Goal: Communication & Community: Answer question/provide support

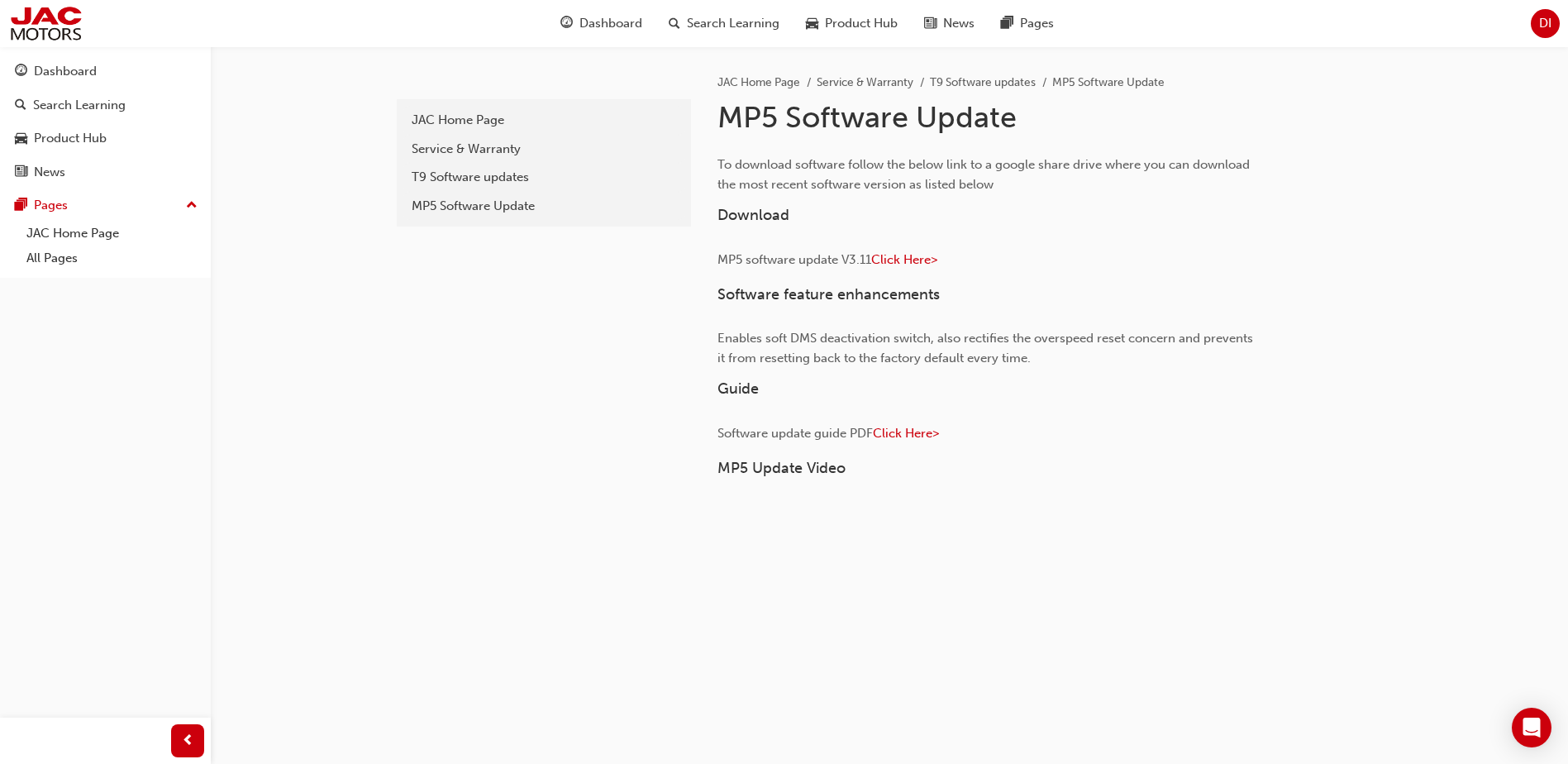
drag, startPoint x: 1528, startPoint y: 739, endPoint x: 1486, endPoint y: 730, distance: 43.0
click at [1528, 739] on div "Open Intercom Messenger" at bounding box center [1531, 727] width 40 height 40
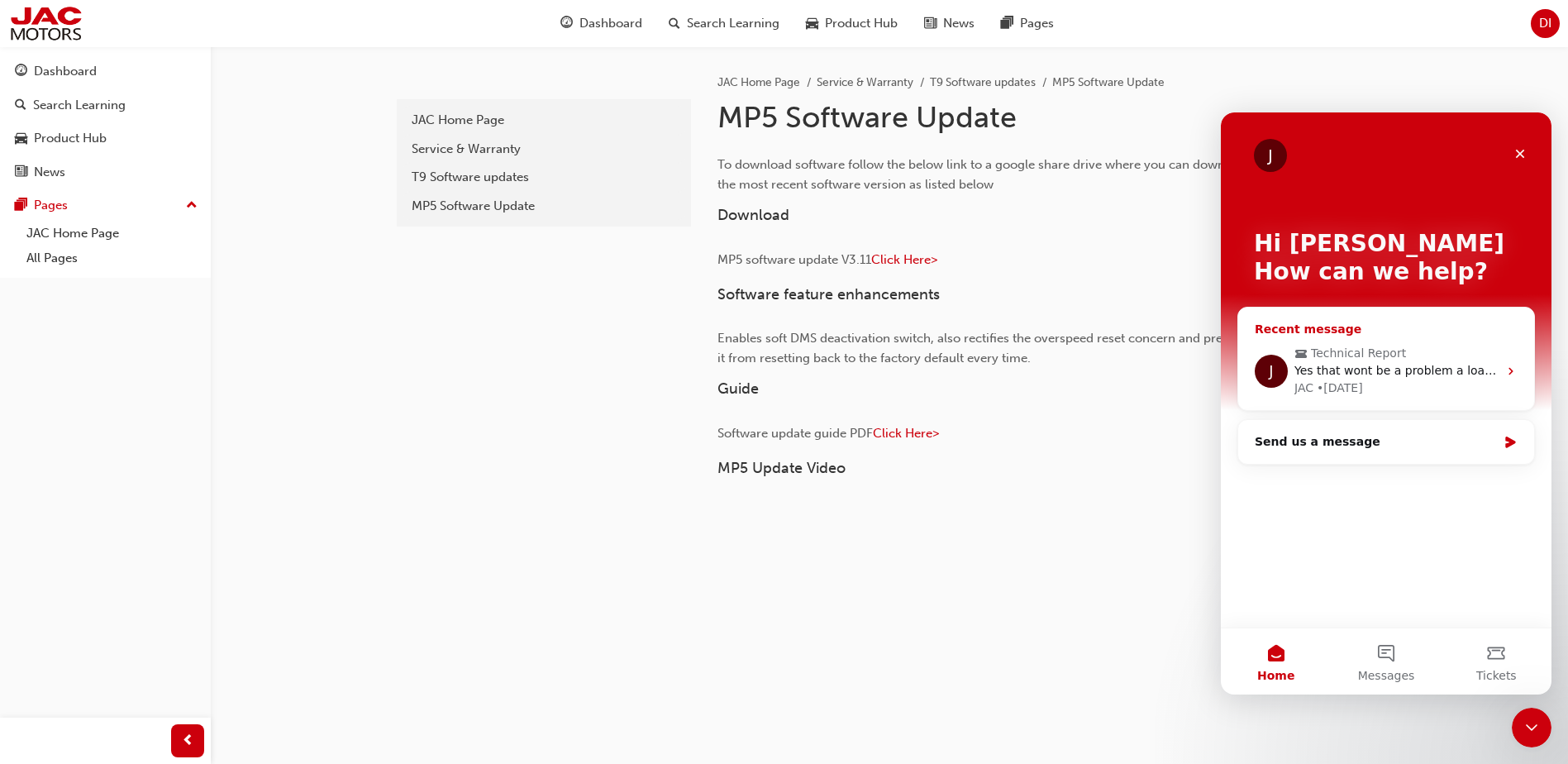
click at [1335, 364] on span "Yes that wont be a problem a loan vehicle can can be arrange through our carbiz…" at bounding box center [1594, 370] width 600 height 14
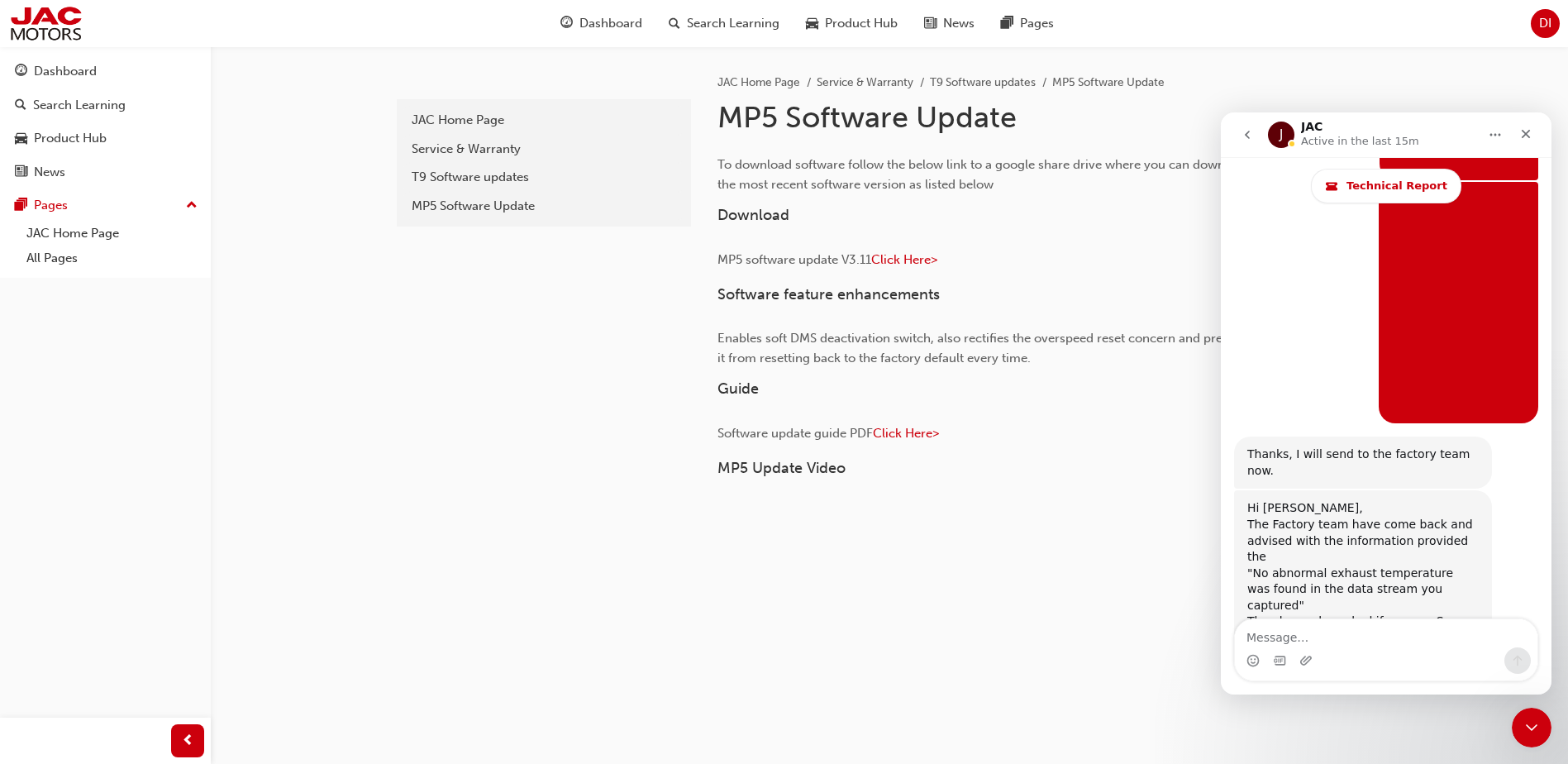
scroll to position [11179, 0]
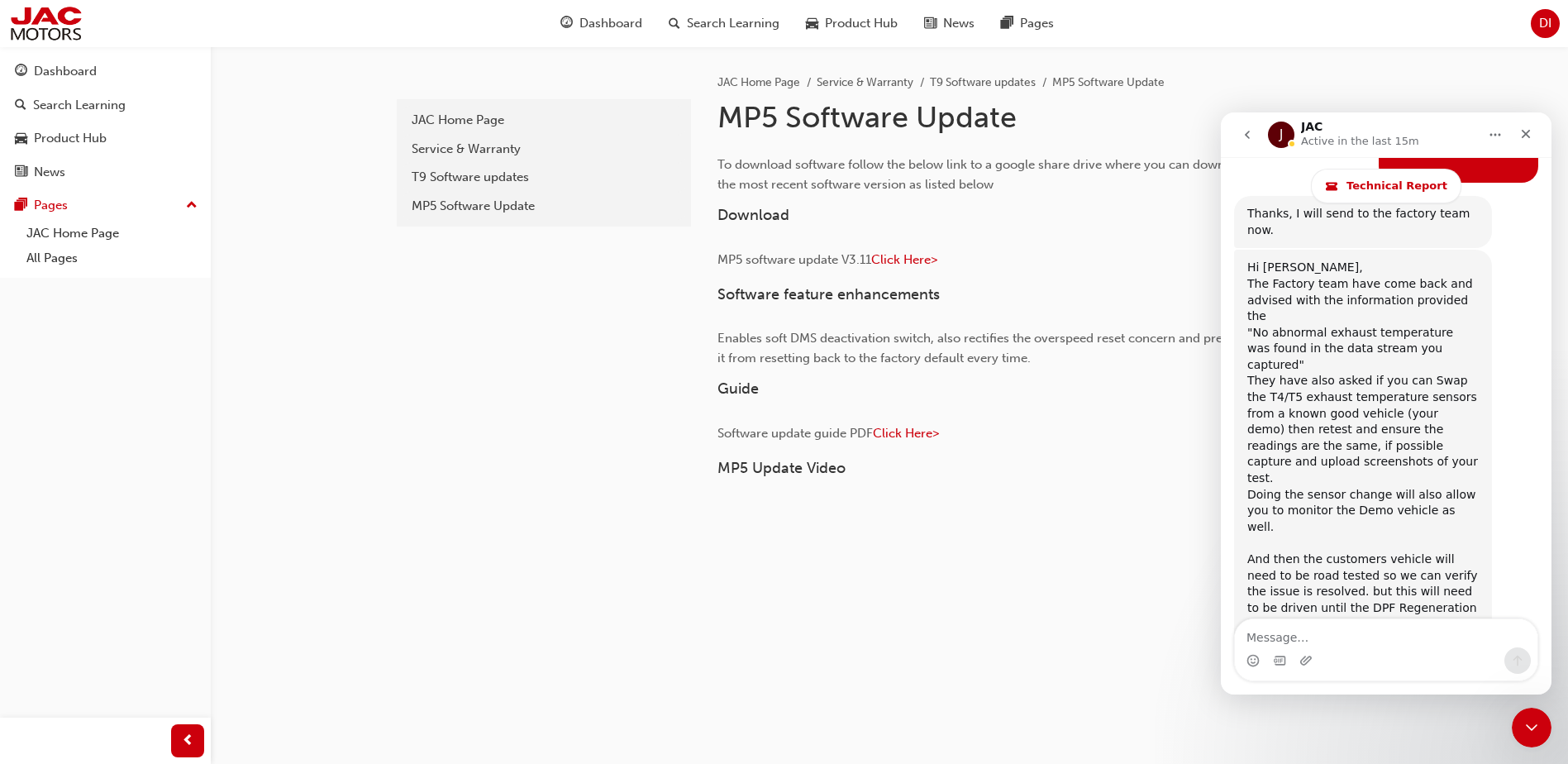
click at [1335, 641] on textarea "Message…" at bounding box center [1386, 633] width 302 height 28
type textarea "Thanks [PERSON_NAME],"
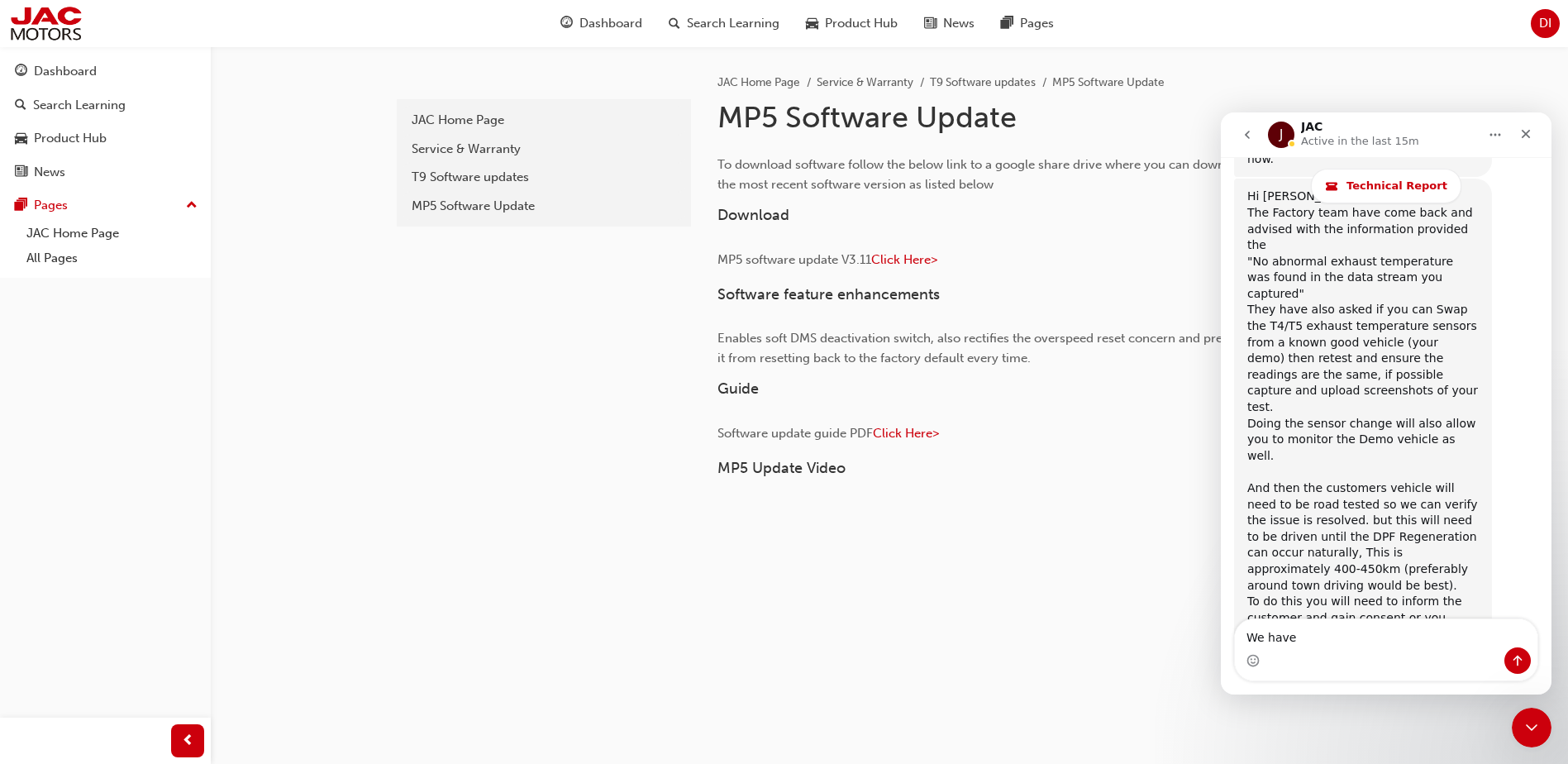
type textarea "We"
type textarea "Customer"
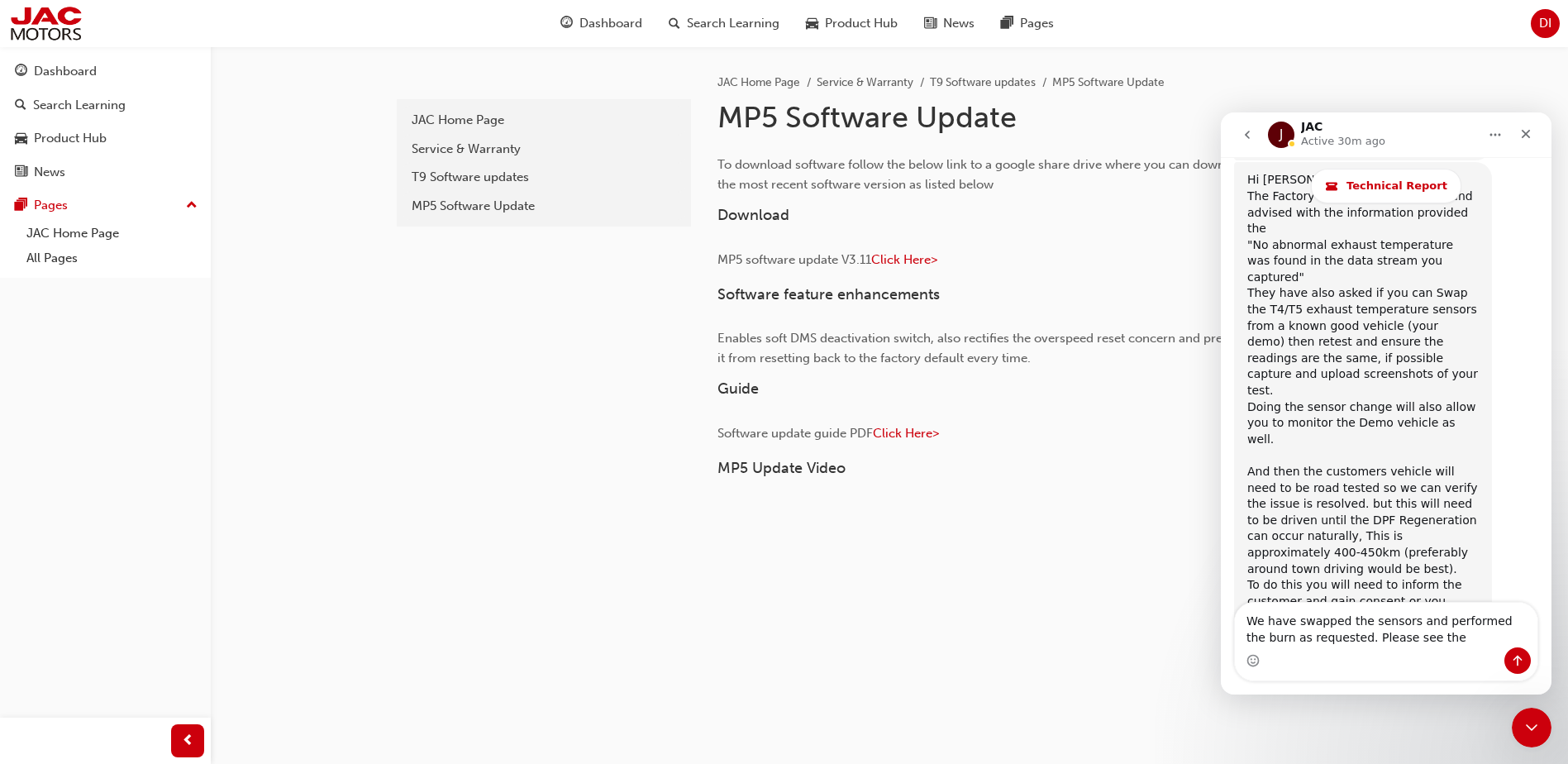
click at [1428, 648] on div "Intercom messenger" at bounding box center [1386, 660] width 302 height 26
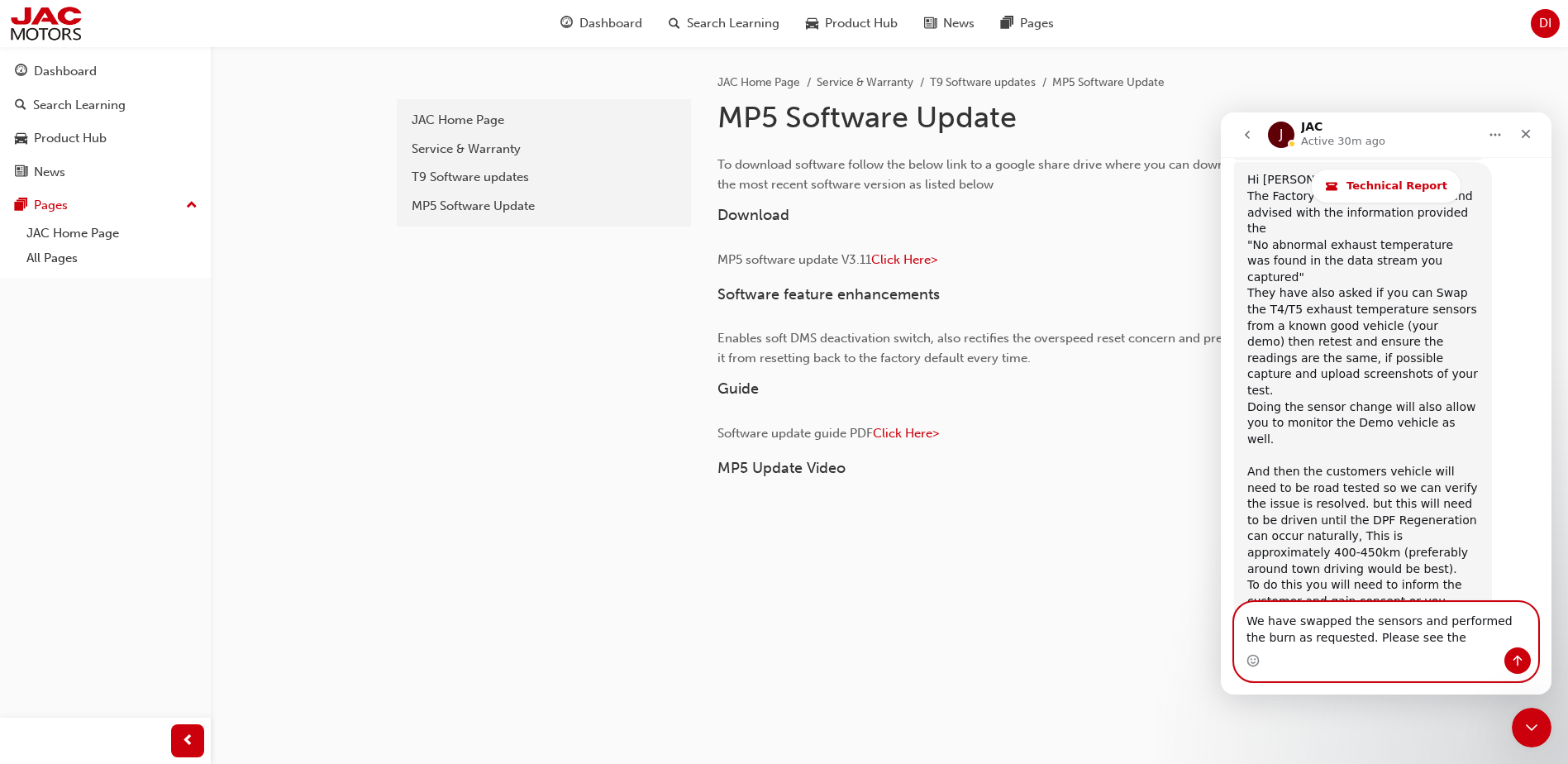
click at [1414, 641] on textarea "We have swapped the sensors and performed the burn as requested. Please see the" at bounding box center [1386, 625] width 302 height 45
paste textarea "These are after sensors swapped customer car Starting:118°,410°,414°,338°, +2mi…"
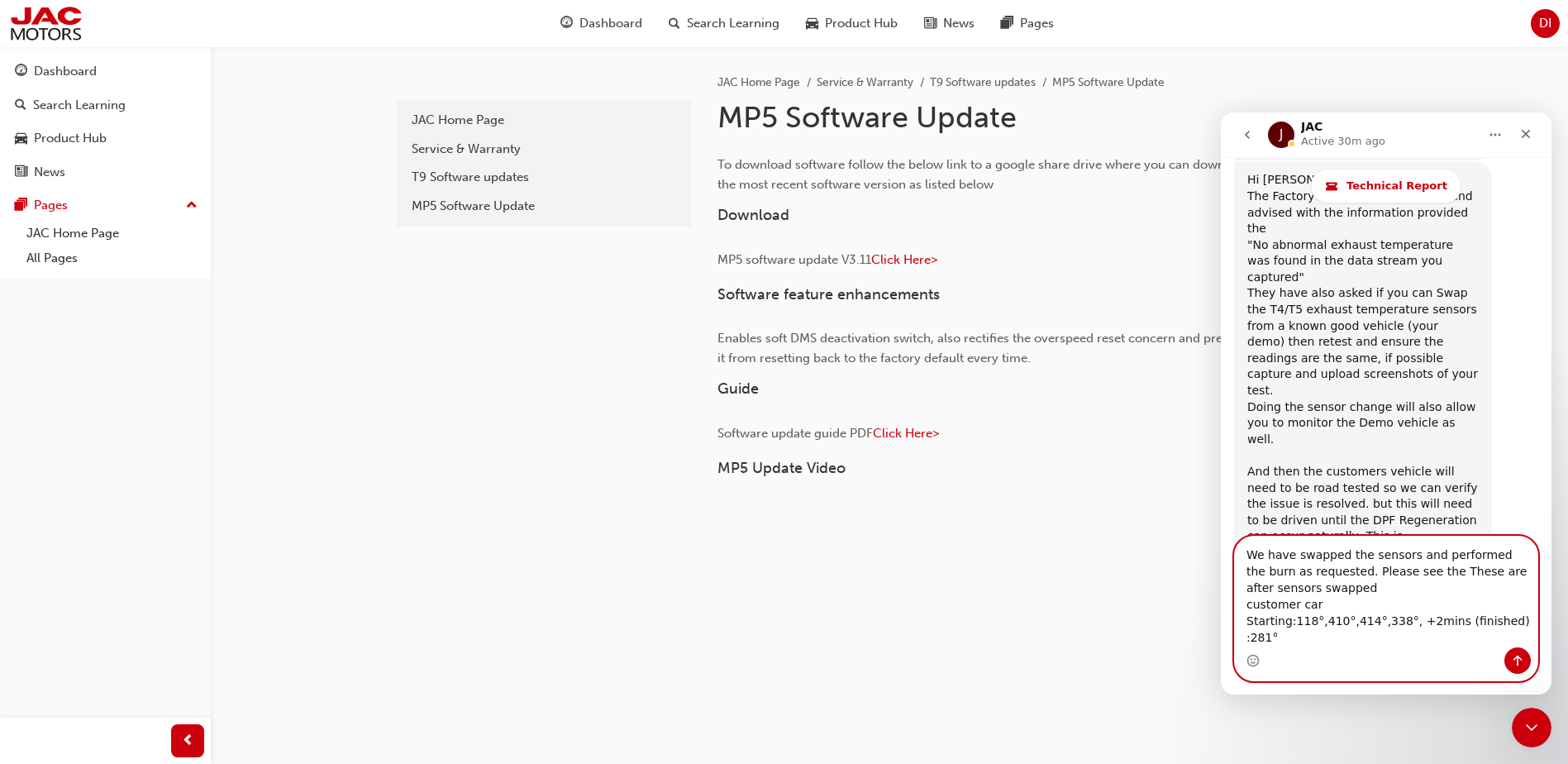
scroll to position [11317, 0]
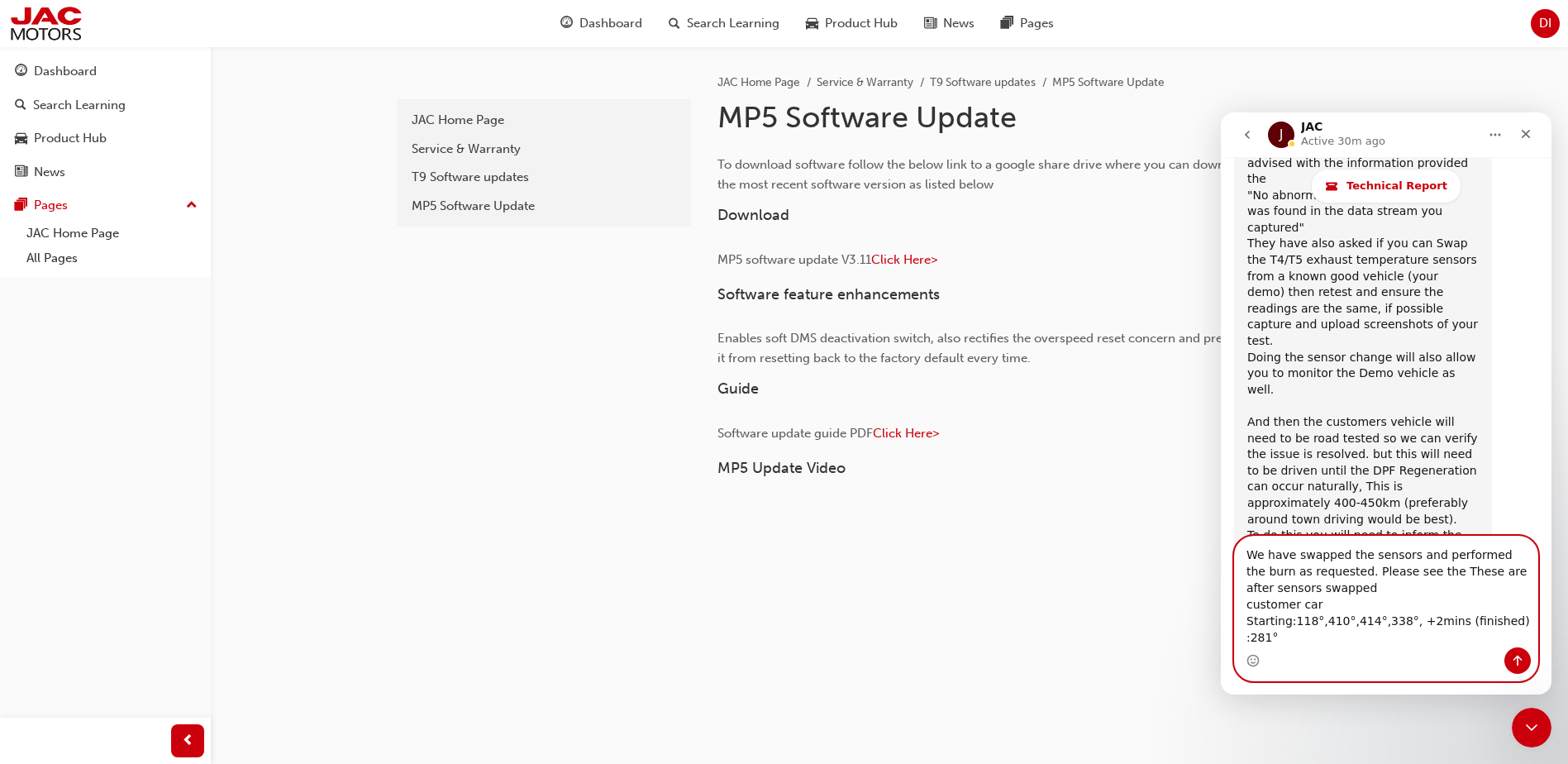
click at [1393, 584] on textarea "We have swapped the sensors and performed the burn as requested. Please see the…" at bounding box center [1386, 592] width 302 height 111
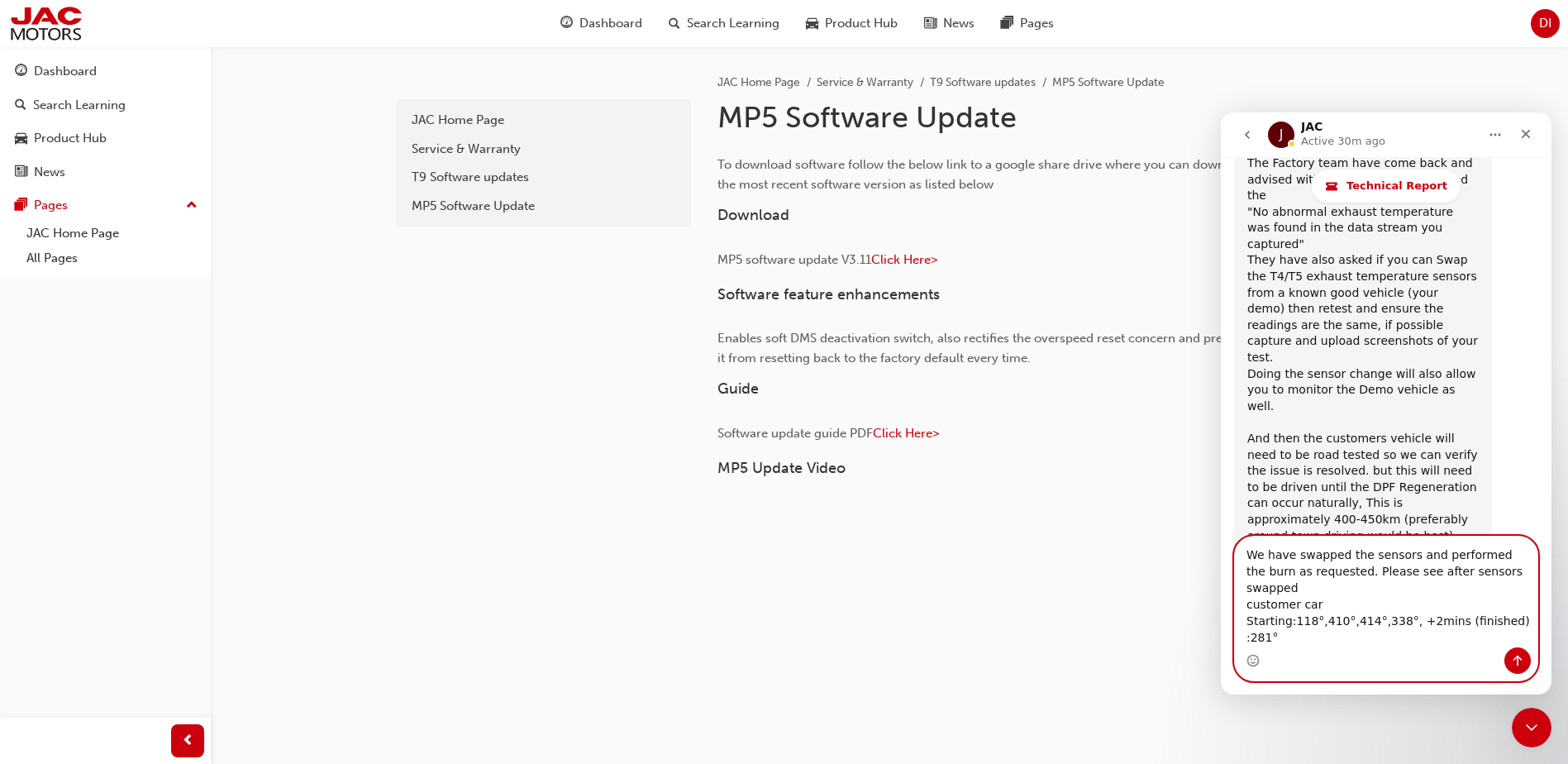
click at [1493, 602] on textarea "We have swapped the sensors and performed the burn as requested. Please see aft…" at bounding box center [1386, 592] width 302 height 111
click at [1352, 612] on textarea "We have swapped the sensors and performed the burn as requested. Please see aft…" at bounding box center [1386, 592] width 302 height 111
click at [1287, 638] on textarea "We have swapped the sensors and performed the burn as requested. Please see aft…" at bounding box center [1386, 592] width 302 height 111
click at [1335, 622] on textarea "We have swapped the sensors and performed the burn as requested. Please see aft…" at bounding box center [1386, 592] width 302 height 111
click at [1291, 639] on textarea "We have swapped the sensors and performed the burn as requested. Please see aft…" at bounding box center [1386, 592] width 302 height 111
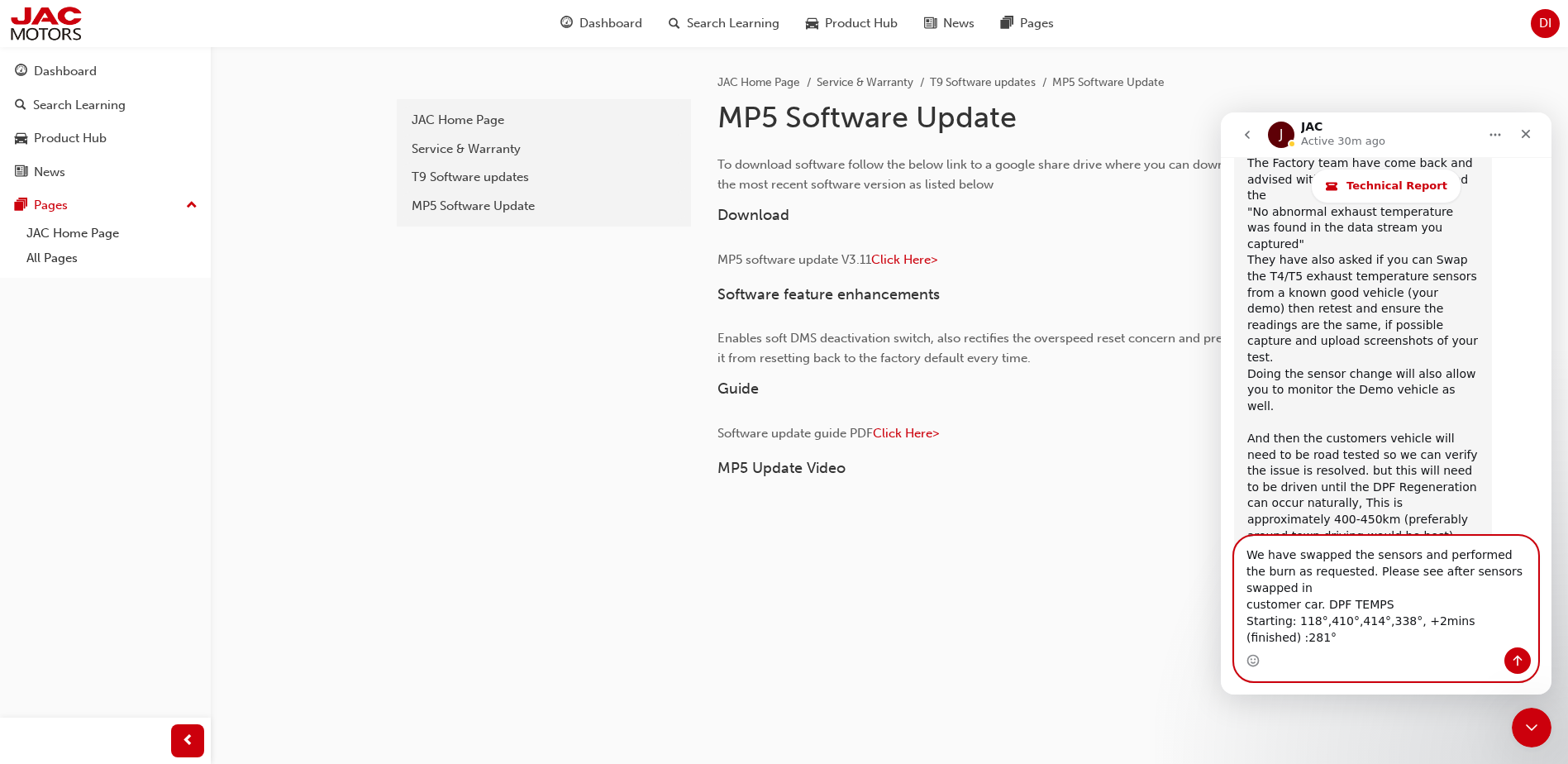
click at [1318, 637] on textarea "We have swapped the sensors and performed the burn as requested. Please see aft…" at bounding box center [1386, 592] width 302 height 111
click at [1349, 639] on textarea "We have swapped the sensors and performed the burn as requested. Please see aft…" at bounding box center [1386, 592] width 302 height 111
click at [1376, 637] on textarea "We have swapped the sensors and performed the burn as requested. Please see aft…" at bounding box center [1386, 592] width 302 height 111
drag, startPoint x: 1407, startPoint y: 641, endPoint x: 1454, endPoint y: 639, distance: 47.0
click at [1411, 641] on textarea "We have swapped the sensors and performed the burn as requested. Please see aft…" at bounding box center [1386, 592] width 302 height 111
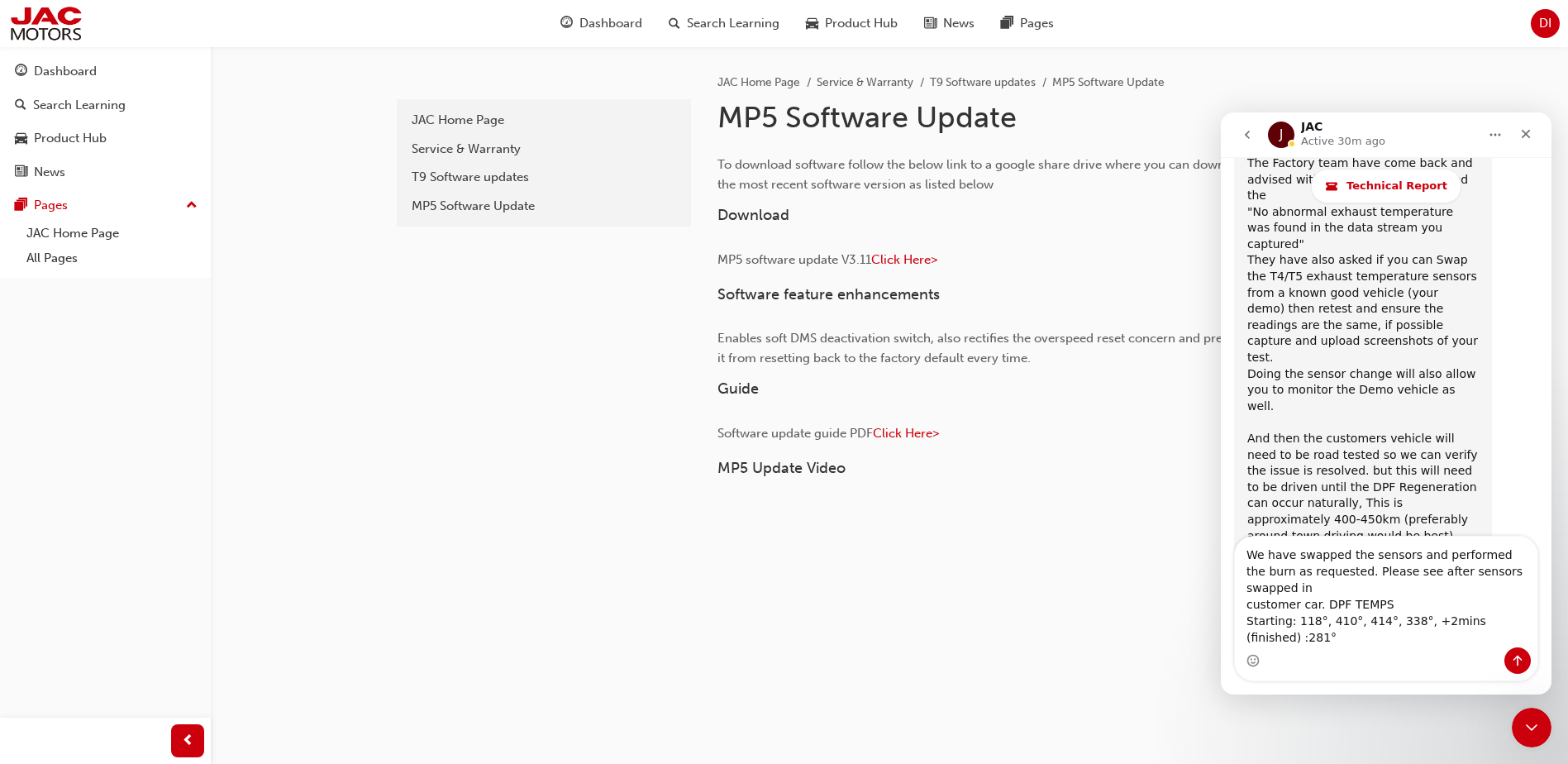
click at [1414, 650] on div "Intercom messenger" at bounding box center [1386, 660] width 302 height 26
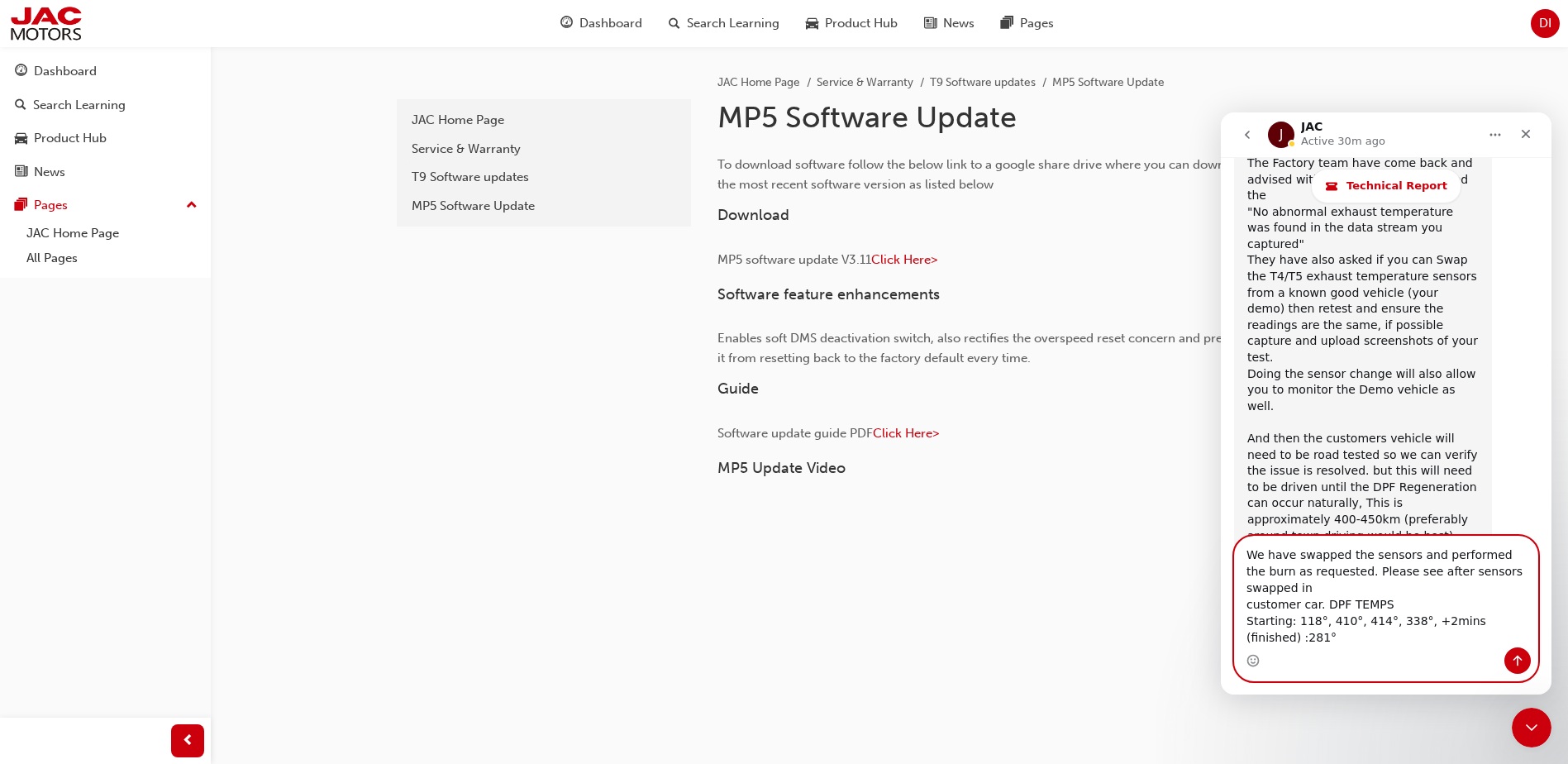
click at [1501, 637] on textarea "We have swapped the sensors and performed the burn as requested. Please see aft…" at bounding box center [1386, 592] width 302 height 111
type textarea "We have swapped the sensors and performed the burn as requested. Please see aft…"
click at [1519, 657] on icon "Send a message…" at bounding box center [1517, 660] width 9 height 11
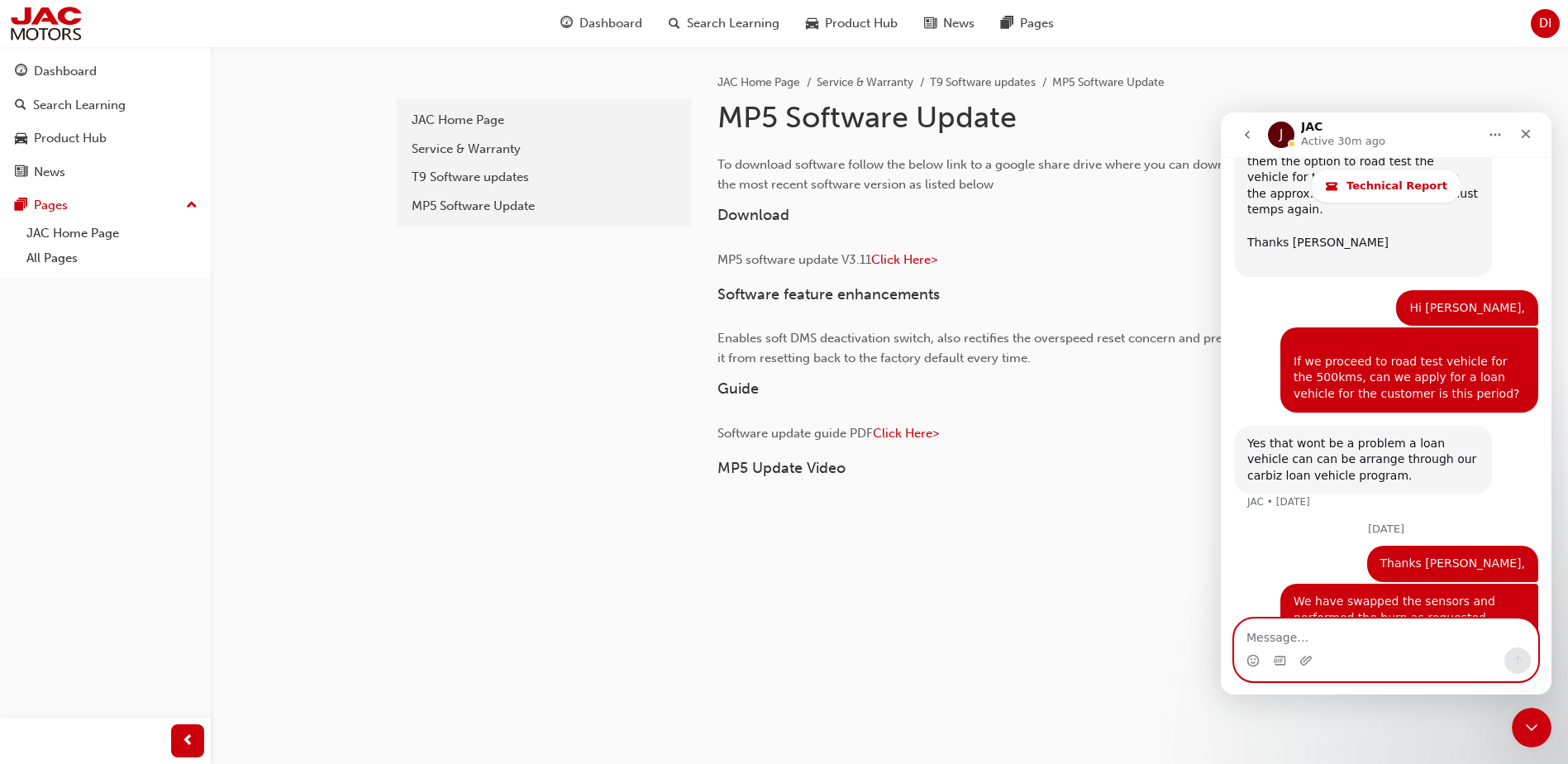
scroll to position [11800, 0]
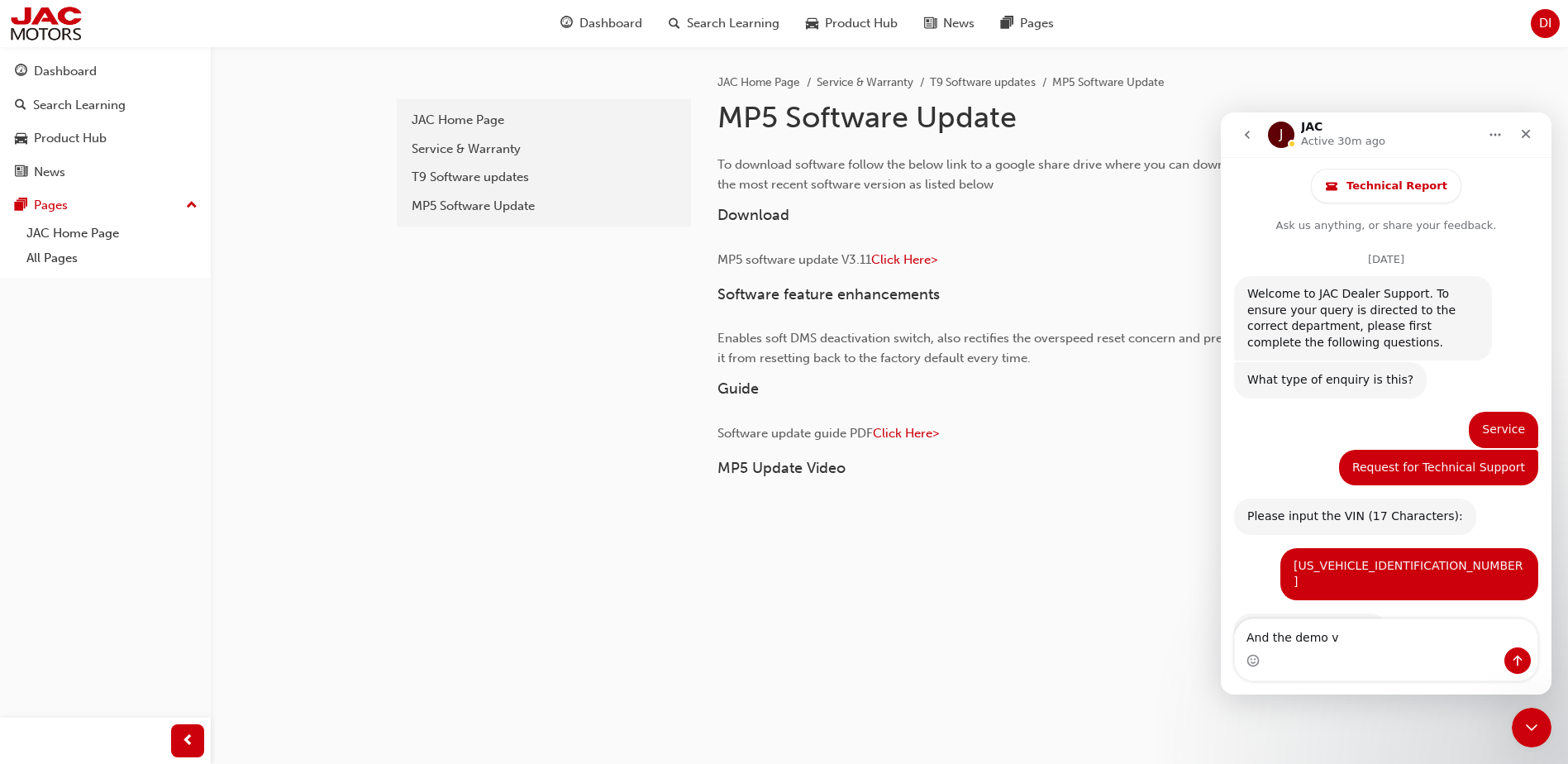
scroll to position [12529, 0]
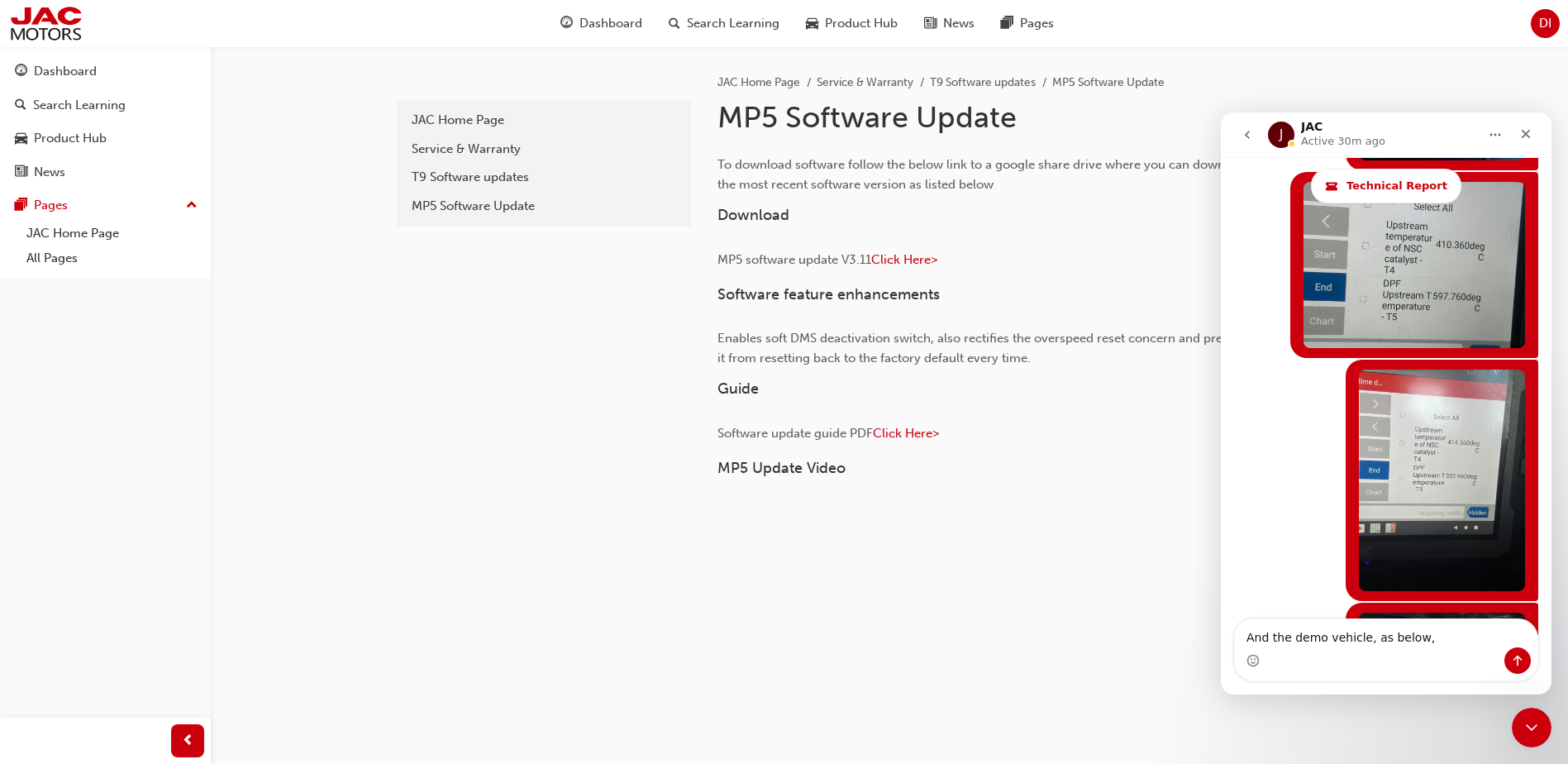
type textarea "And the demo vehicle, as below,"
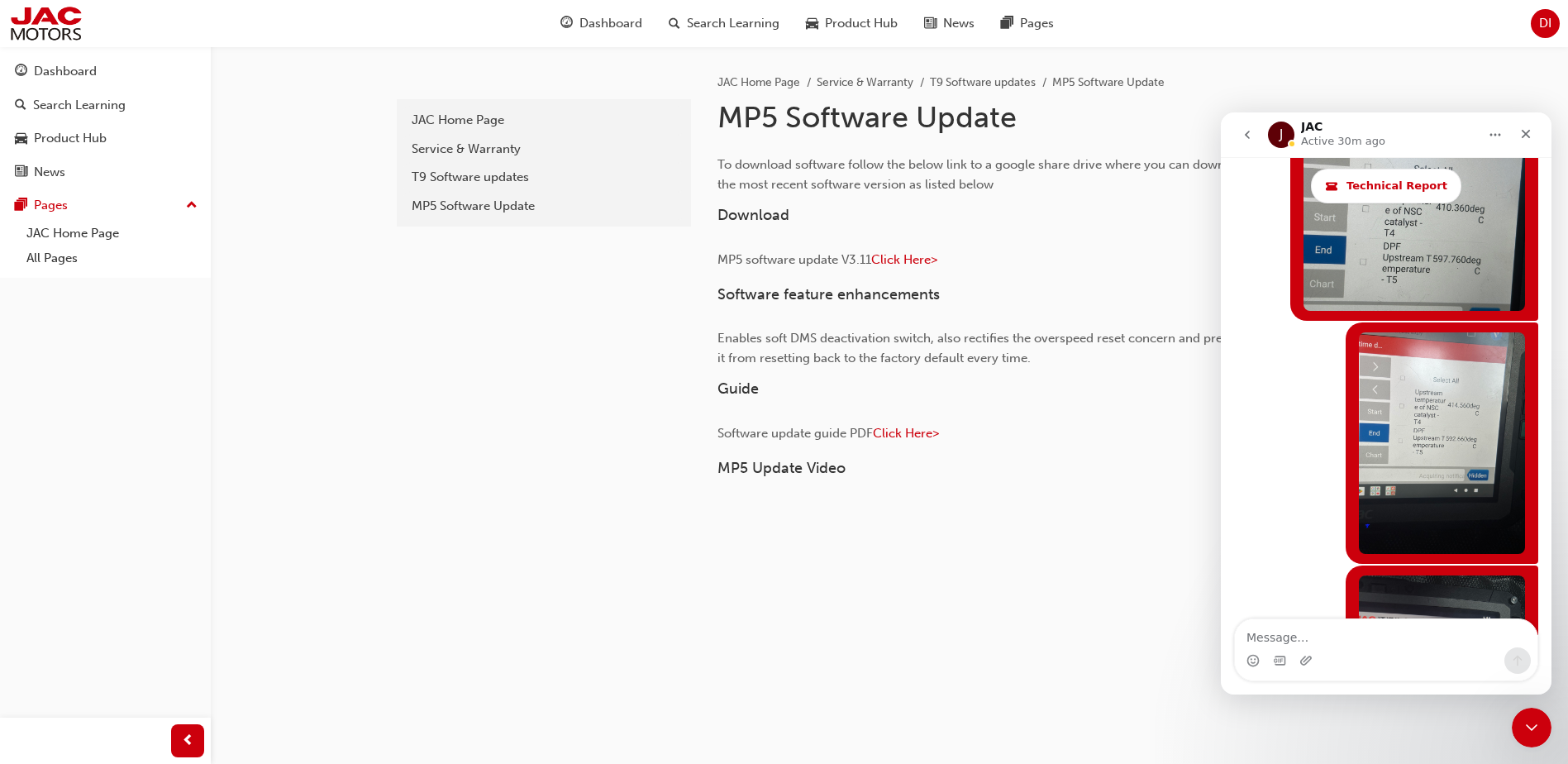
type textarea "Loan vehicle after swap Start:143°,400°,416°, finish:287°"
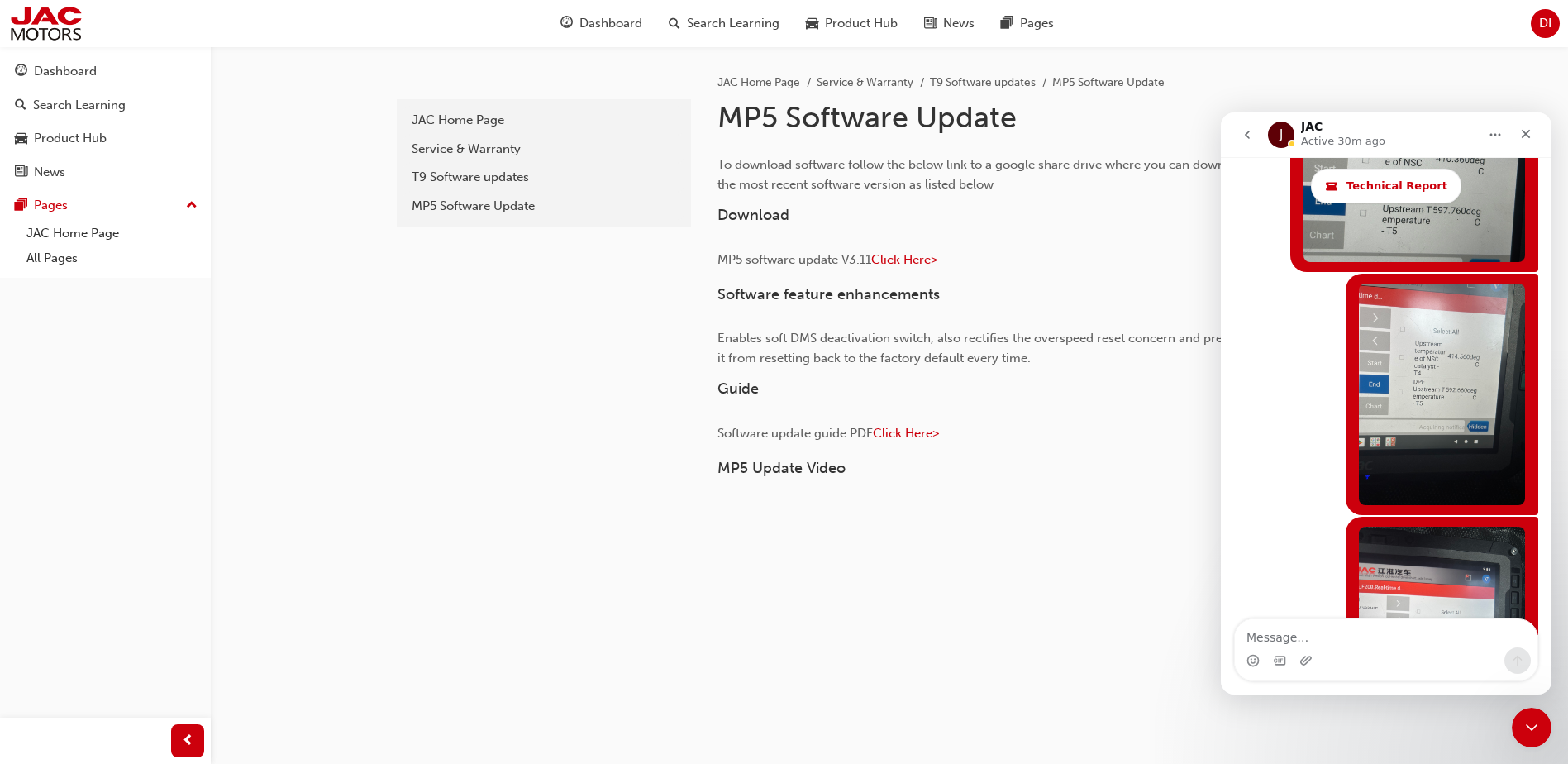
scroll to position [12622, 0]
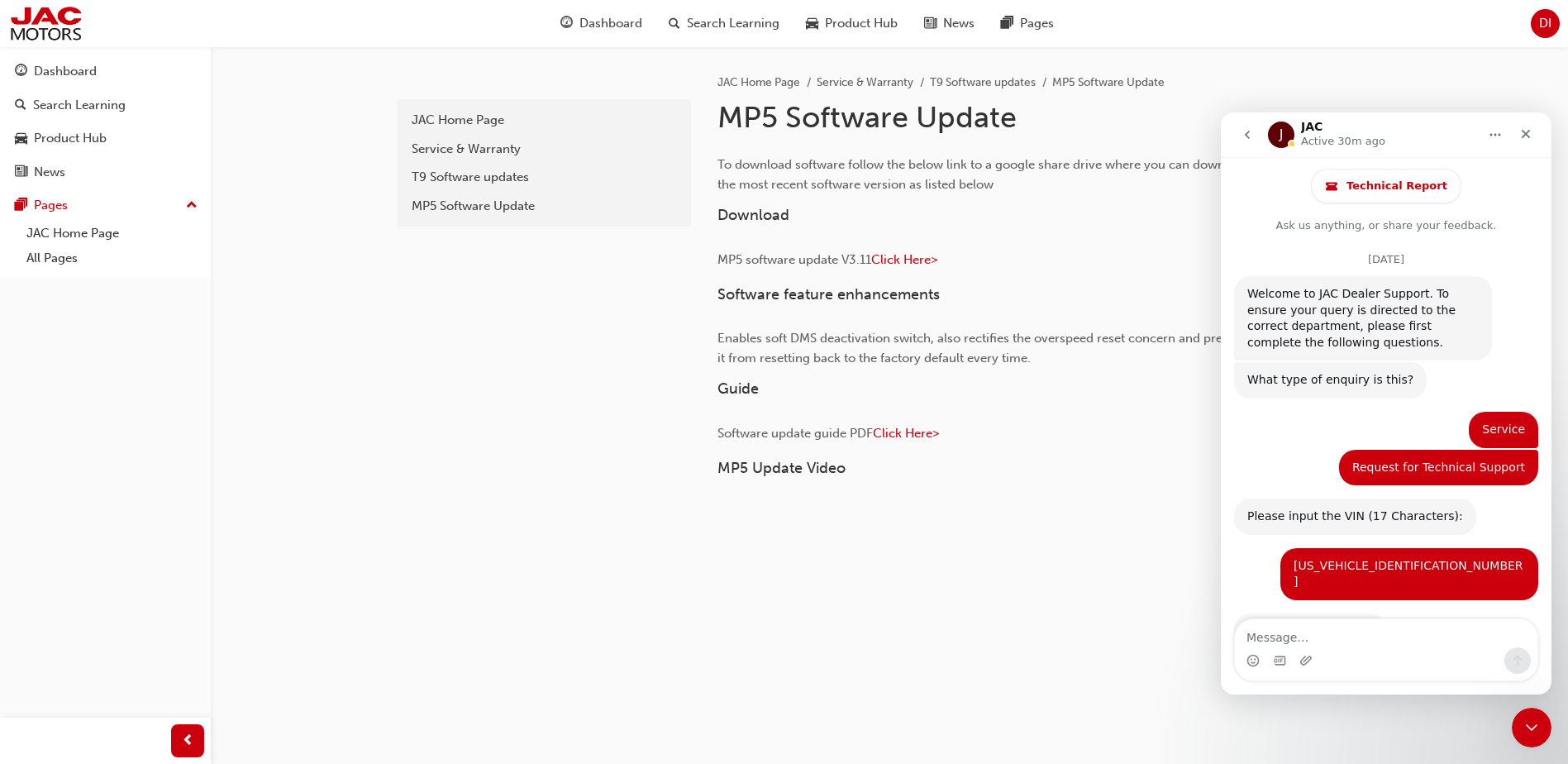
scroll to position [13640, 0]
